Goal: Task Accomplishment & Management: Use online tool/utility

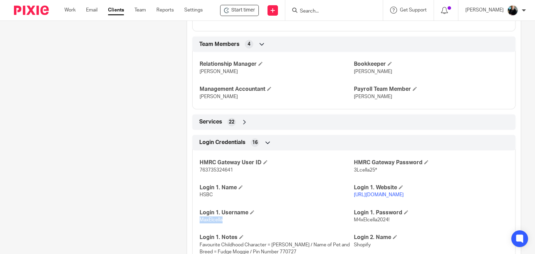
scroll to position [552, 0]
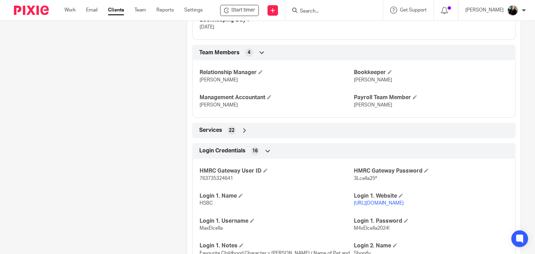
click at [310, 14] on input "Search" at bounding box center [330, 11] width 63 height 6
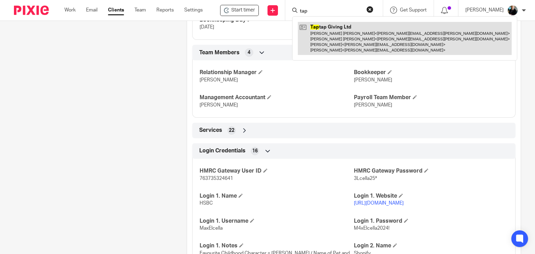
type input "tap"
click at [333, 42] on link at bounding box center [405, 38] width 214 height 33
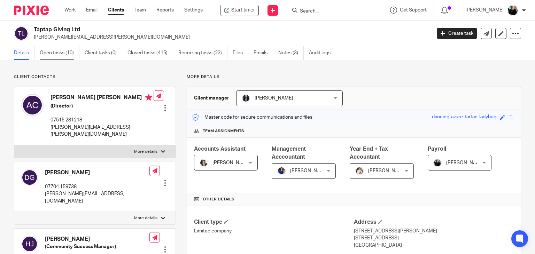
click at [52, 53] on link "Open tasks (10)" at bounding box center [60, 53] width 40 height 14
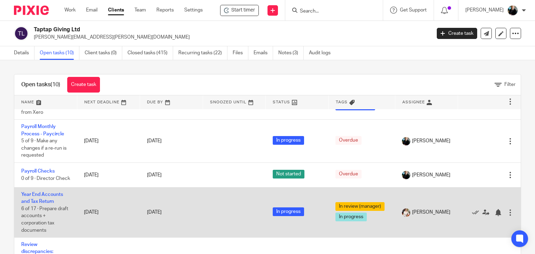
scroll to position [174, 0]
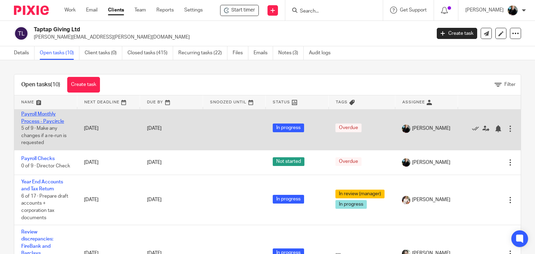
click at [36, 124] on link "Payroll Monthly Process - Paycircle" at bounding box center [42, 118] width 43 height 12
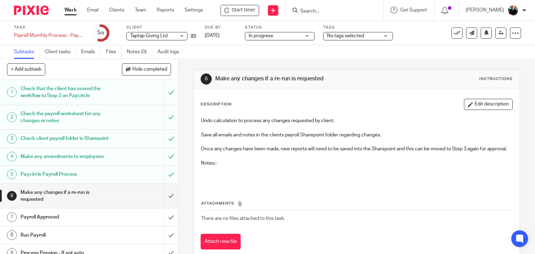
scroll to position [15, 0]
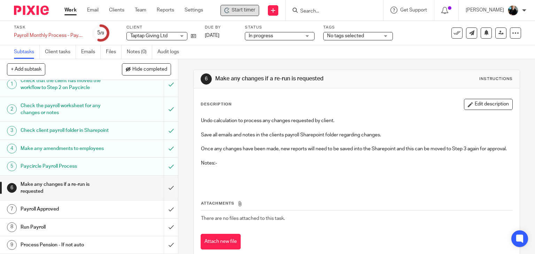
click at [250, 10] on span "Start timer" at bounding box center [244, 10] width 24 height 7
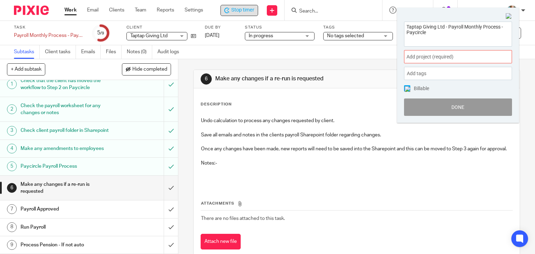
click at [415, 57] on span "Add project (required) :" at bounding box center [450, 56] width 88 height 7
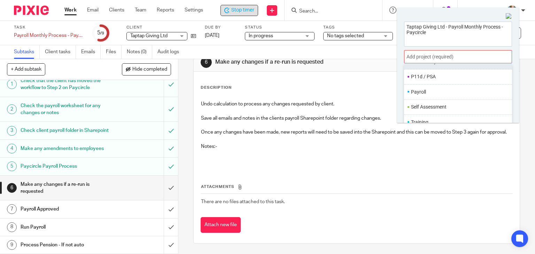
scroll to position [261, 0]
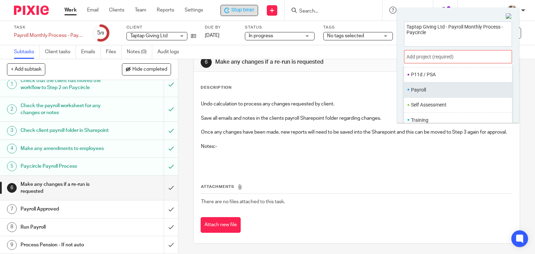
click at [425, 93] on ul "Payroll" at bounding box center [458, 89] width 108 height 15
click at [421, 88] on li "Payroll" at bounding box center [456, 89] width 91 height 7
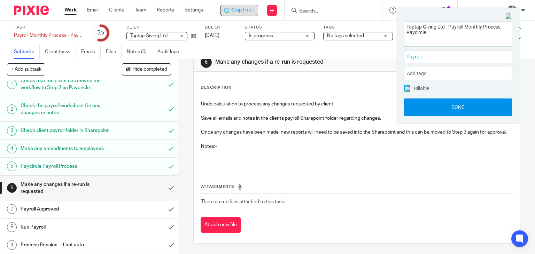
click at [437, 108] on button "Done" at bounding box center [458, 107] width 108 height 17
